Goal: Check status: Check status

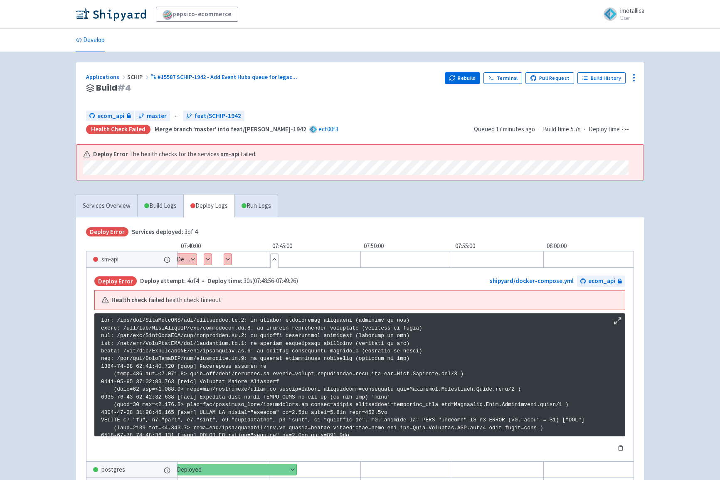
scroll to position [1383, 0]
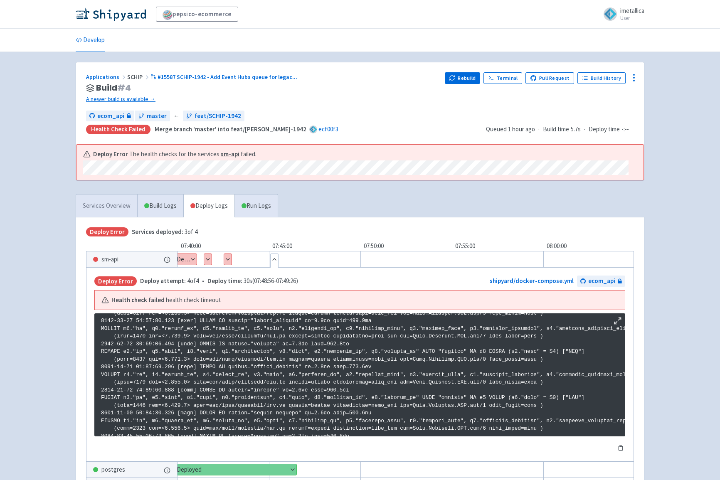
click at [114, 203] on link "Services Overview" at bounding box center [106, 206] width 61 height 23
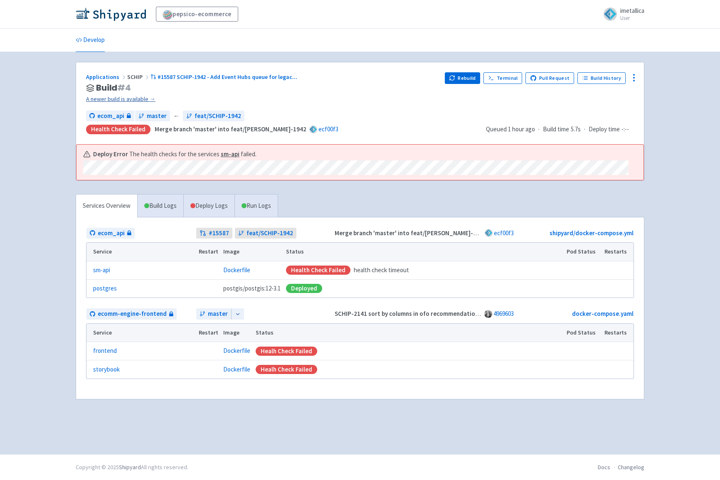
click at [133, 98] on link "A newer build is available →" at bounding box center [262, 99] width 352 height 10
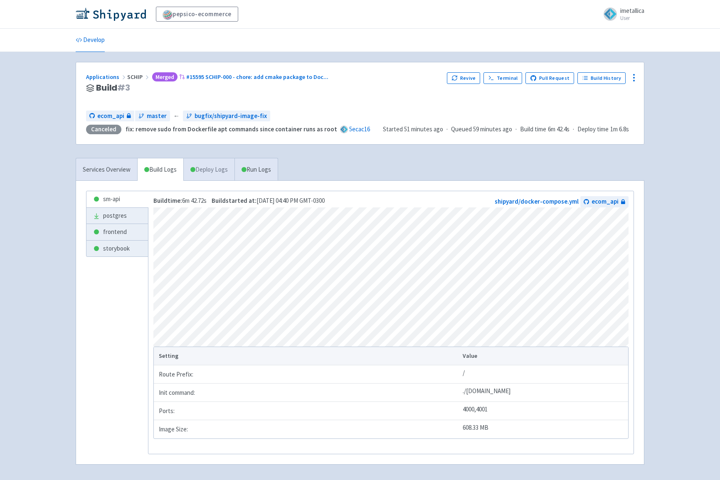
click at [213, 165] on link "Deploy Logs" at bounding box center [208, 169] width 51 height 23
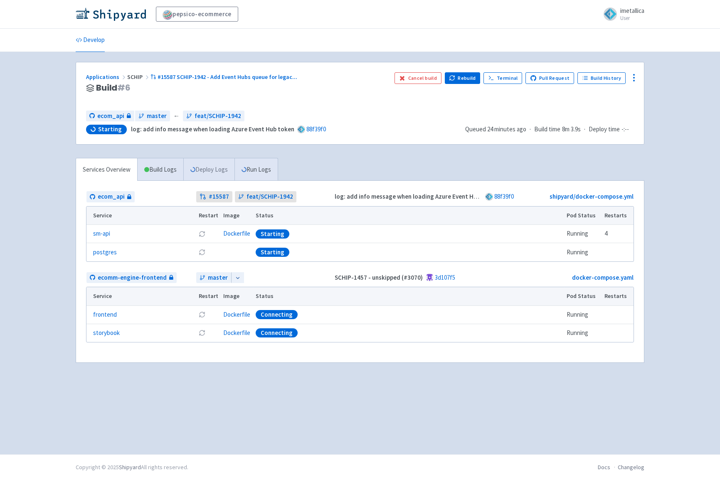
click at [216, 168] on link "Deploy Logs" at bounding box center [208, 169] width 51 height 23
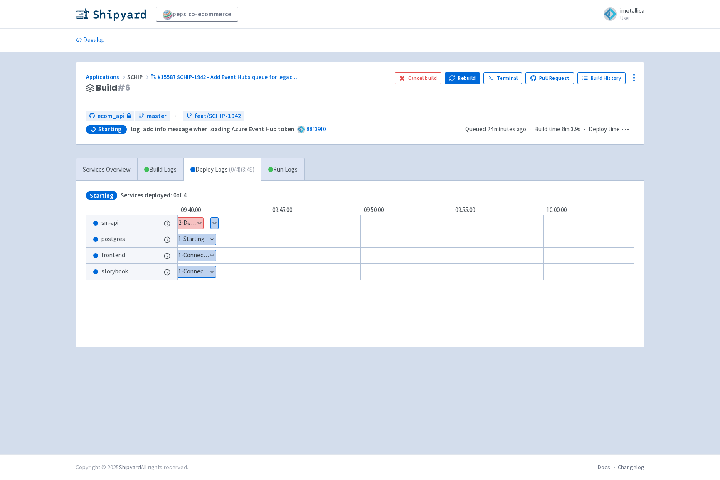
click at [196, 222] on button "Show details" at bounding box center [187, 223] width 32 height 11
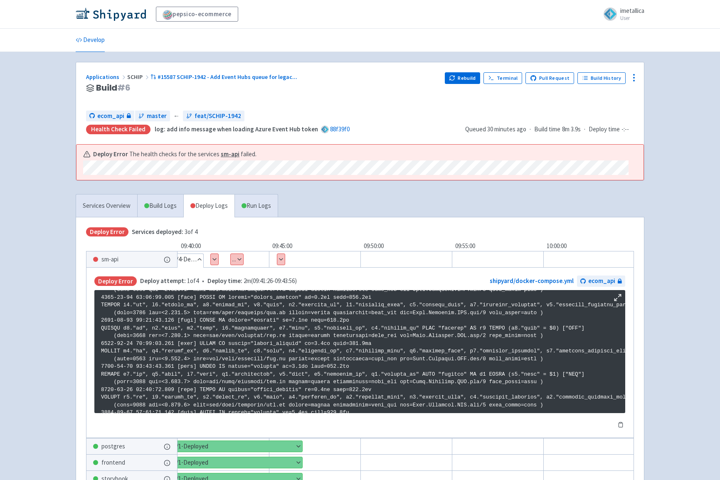
click at [610, 12] on span at bounding box center [610, 13] width 13 height 13
click at [614, 34] on link "Profile" at bounding box center [621, 36] width 48 height 13
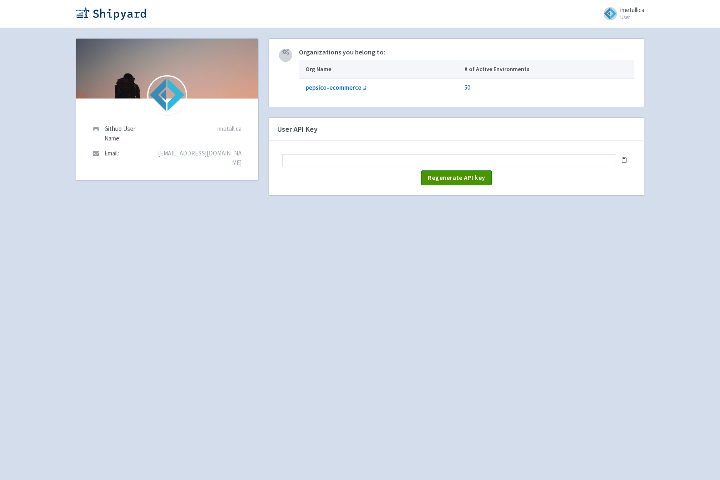
click at [451, 180] on span "Regenerate API key" at bounding box center [456, 178] width 57 height 8
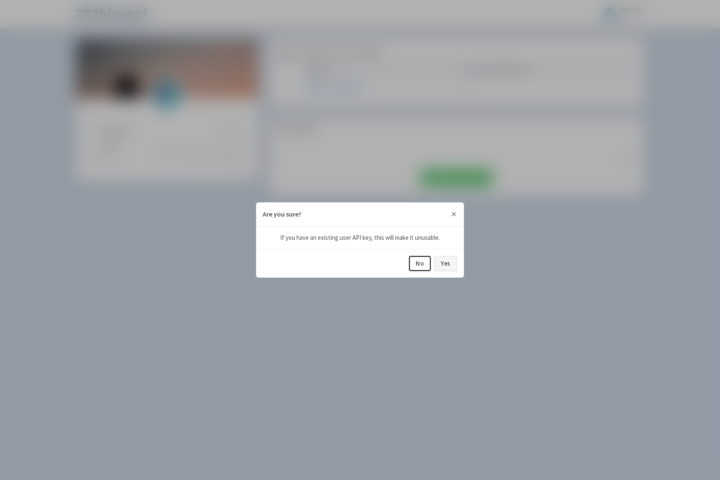
click at [443, 268] on button "Yes" at bounding box center [445, 263] width 23 height 15
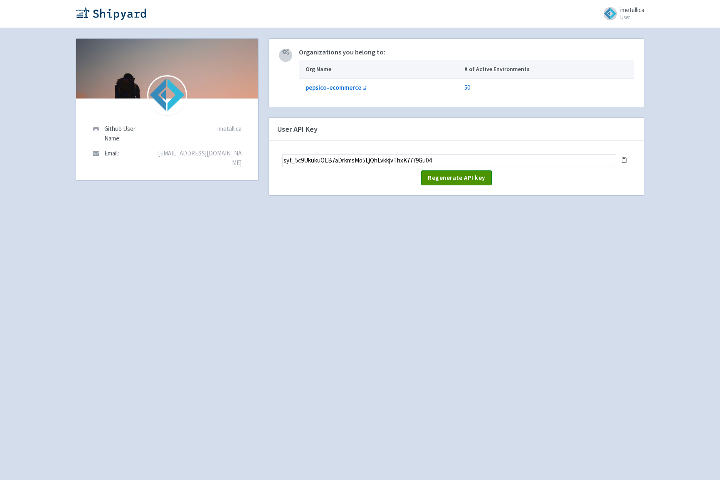
click at [446, 182] on button "Regenerate API key" at bounding box center [456, 177] width 70 height 15
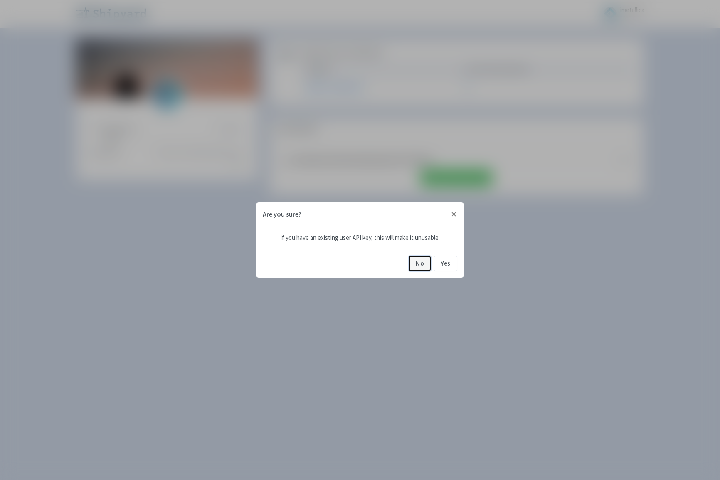
click at [420, 263] on button "No" at bounding box center [420, 263] width 22 height 15
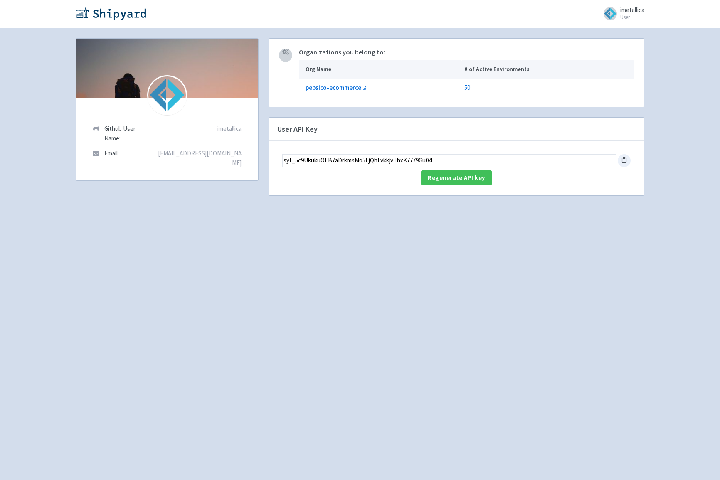
click at [624, 157] on icon at bounding box center [624, 160] width 6 height 6
click at [30, 88] on div "imetallica User Profile Sign out Github User Name: imetallica" at bounding box center [360, 240] width 720 height 480
click at [132, 12] on img at bounding box center [111, 13] width 70 height 13
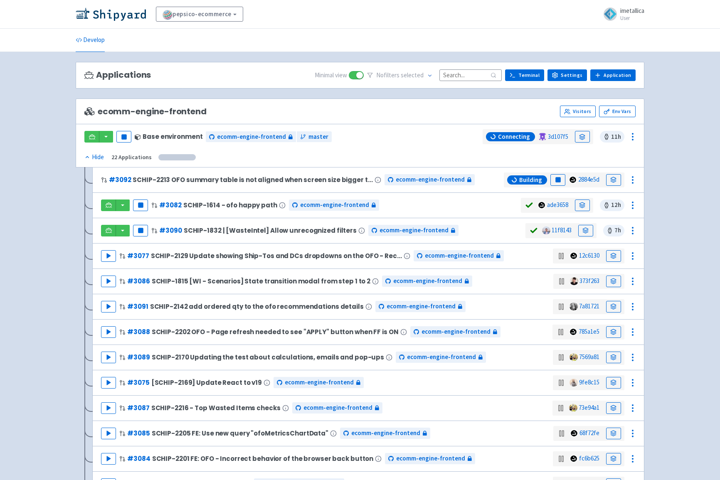
click at [86, 157] on icon at bounding box center [87, 157] width 6 height 6
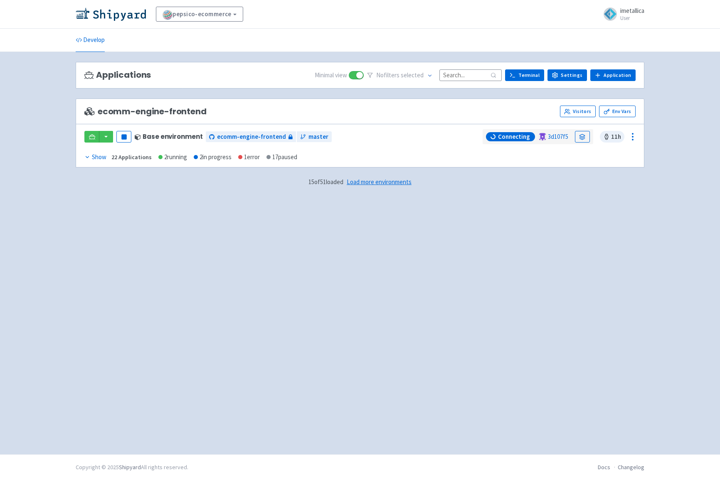
click at [136, 77] on h3 "Applications" at bounding box center [117, 75] width 67 height 10
click at [98, 38] on link "Develop" at bounding box center [90, 40] width 29 height 23
click at [87, 155] on icon at bounding box center [87, 157] width 6 height 6
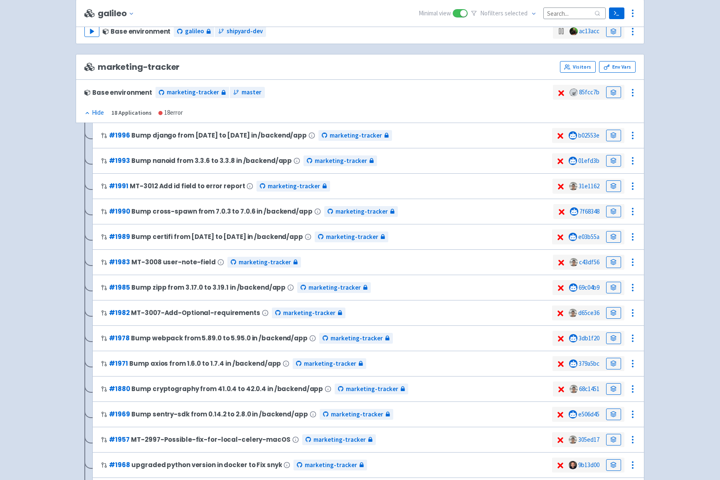
scroll to position [844, 0]
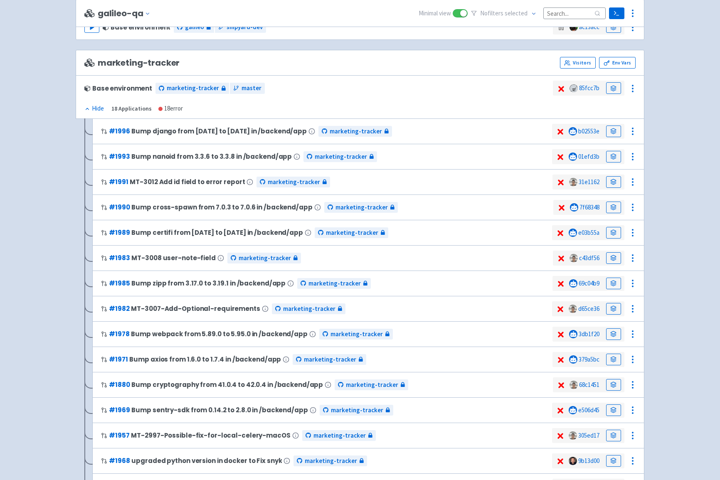
click at [88, 107] on icon at bounding box center [87, 109] width 6 height 6
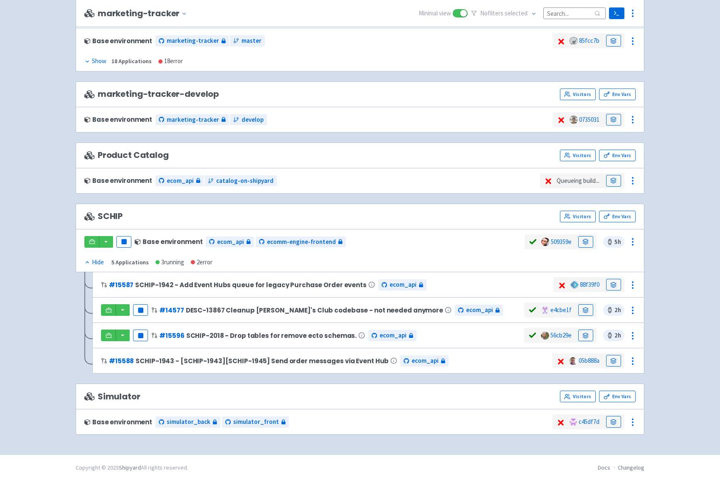
scroll to position [891, 0]
click at [111, 217] on span "SCHIP" at bounding box center [103, 217] width 38 height 10
copy span "SCHIP"
click at [633, 285] on circle at bounding box center [632, 285] width 1 height 1
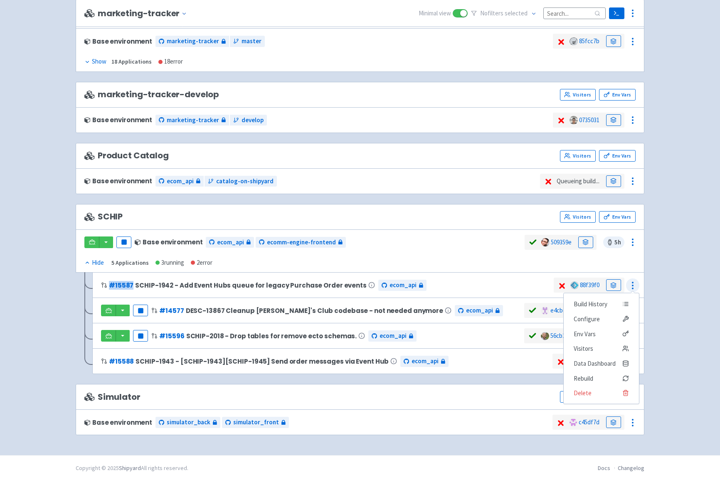
click at [633, 285] on circle at bounding box center [632, 285] width 1 height 1
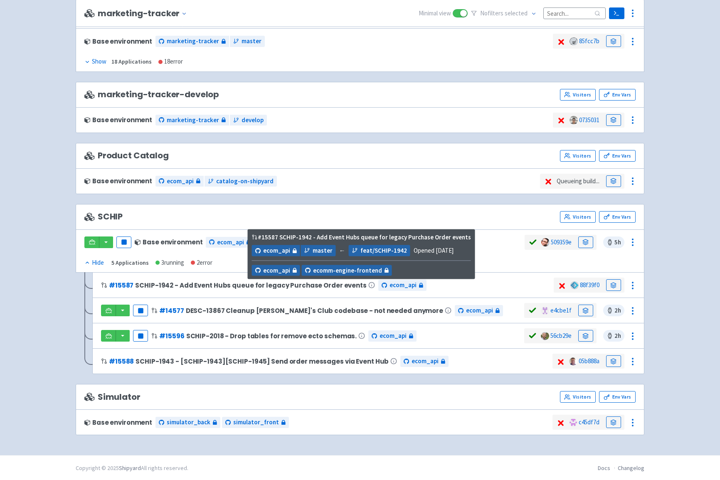
click at [195, 284] on span "SCHIP-1942 - Add Event Hubs queue for legacy Purchase Order events" at bounding box center [251, 285] width 232 height 7
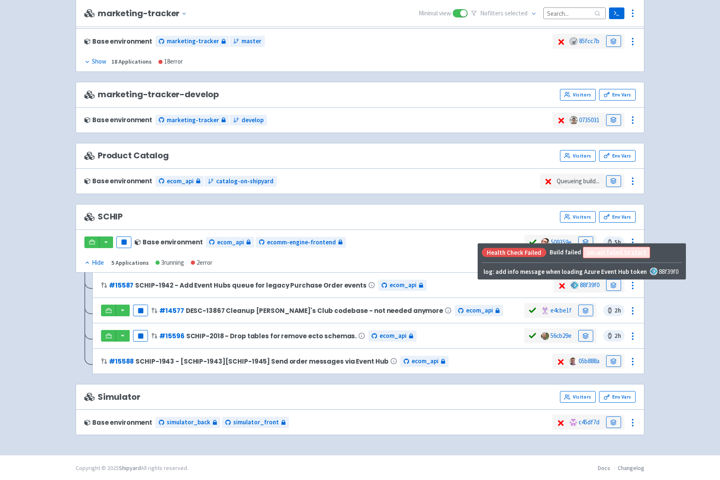
click at [564, 285] on icon at bounding box center [562, 286] width 4 height 4
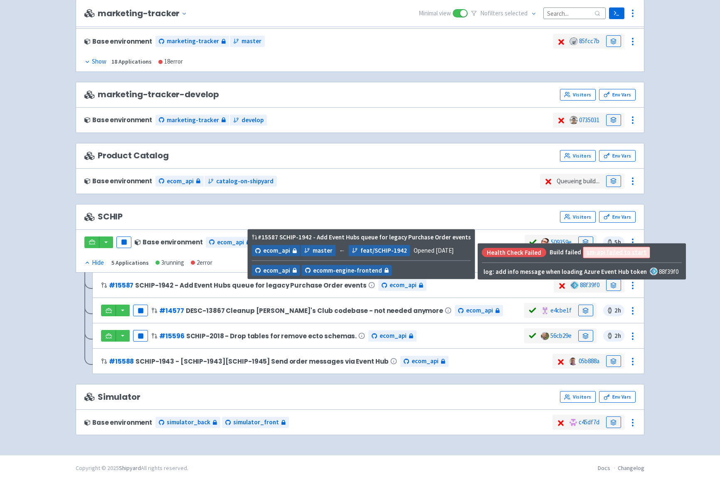
click at [133, 284] on span "# 15587 SCHIP-1942 - Add Event Hubs queue for legacy Purchase Order events" at bounding box center [238, 285] width 274 height 10
drag, startPoint x: 132, startPoint y: 284, endPoint x: 111, endPoint y: 284, distance: 20.8
click at [111, 284] on span "# 15587 SCHIP-1942 - Add Event Hubs queue for legacy Purchase Order events" at bounding box center [238, 285] width 274 height 10
copy link "# 15587"
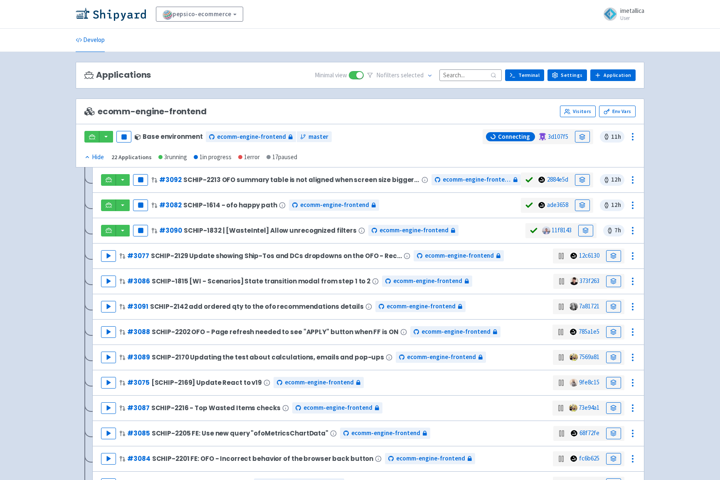
scroll to position [0, 0]
click at [85, 155] on icon at bounding box center [87, 157] width 6 height 6
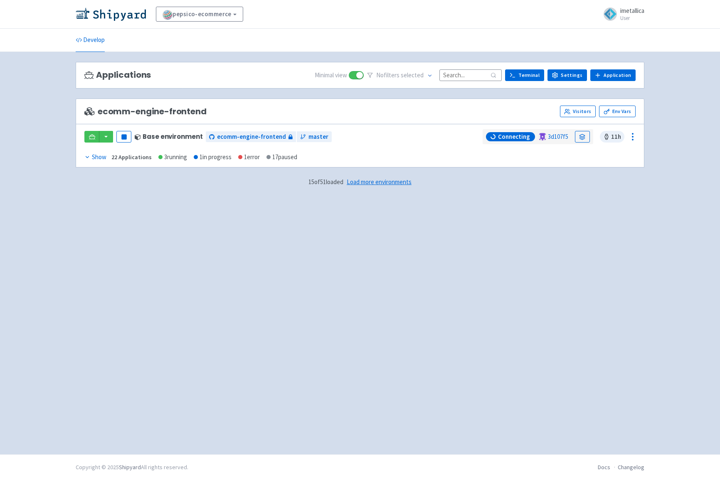
click at [85, 155] on icon at bounding box center [87, 157] width 6 height 6
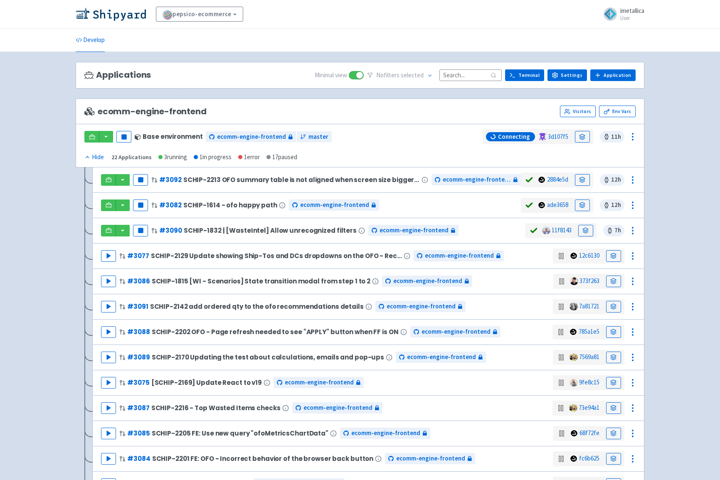
click at [85, 155] on icon at bounding box center [87, 157] width 6 height 6
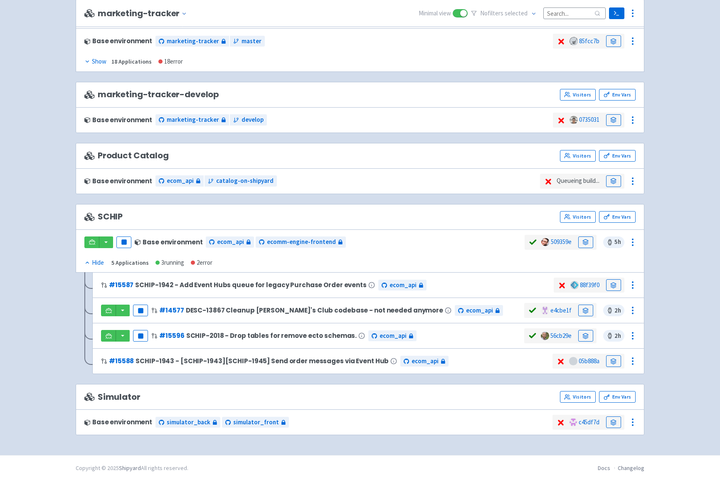
scroll to position [358, 0]
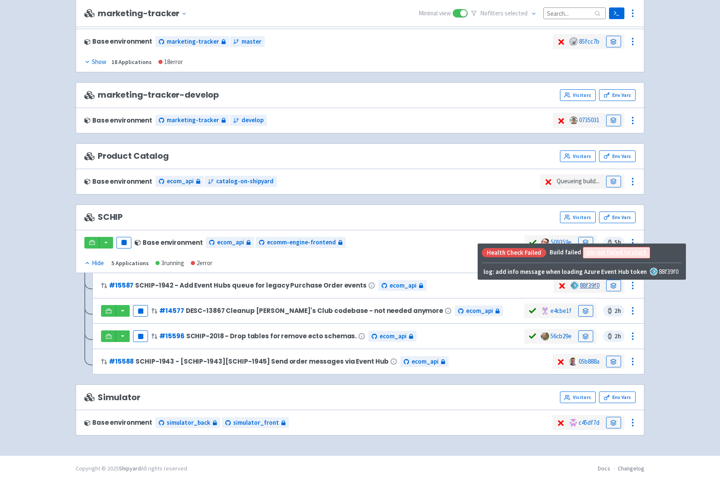
click at [593, 286] on link "88f39f0" at bounding box center [590, 285] width 20 height 8
click at [564, 285] on icon at bounding box center [562, 286] width 10 height 8
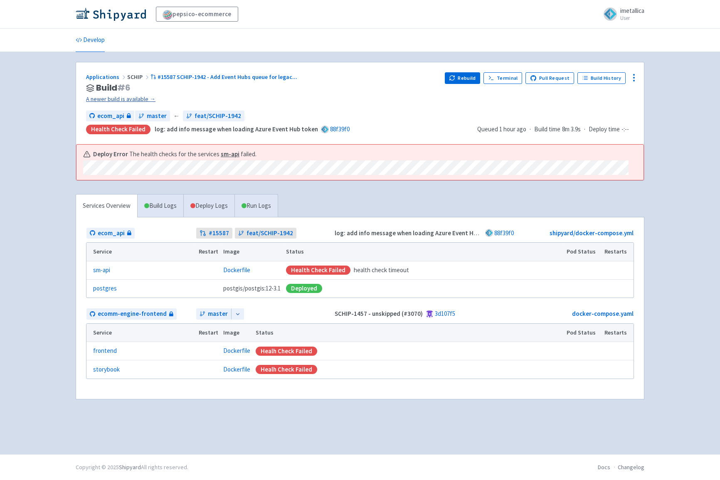
click at [136, 98] on link "A newer build is available →" at bounding box center [262, 99] width 352 height 10
